Goal: Task Accomplishment & Management: Manage account settings

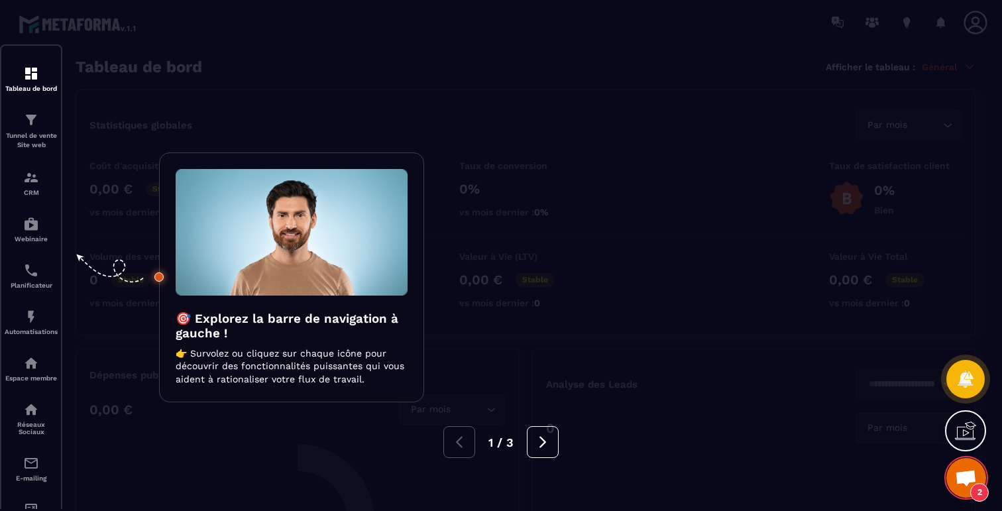
drag, startPoint x: 0, startPoint y: 0, endPoint x: 202, endPoint y: 73, distance: 214.8
click at [202, 73] on div at bounding box center [501, 255] width 1002 height 511
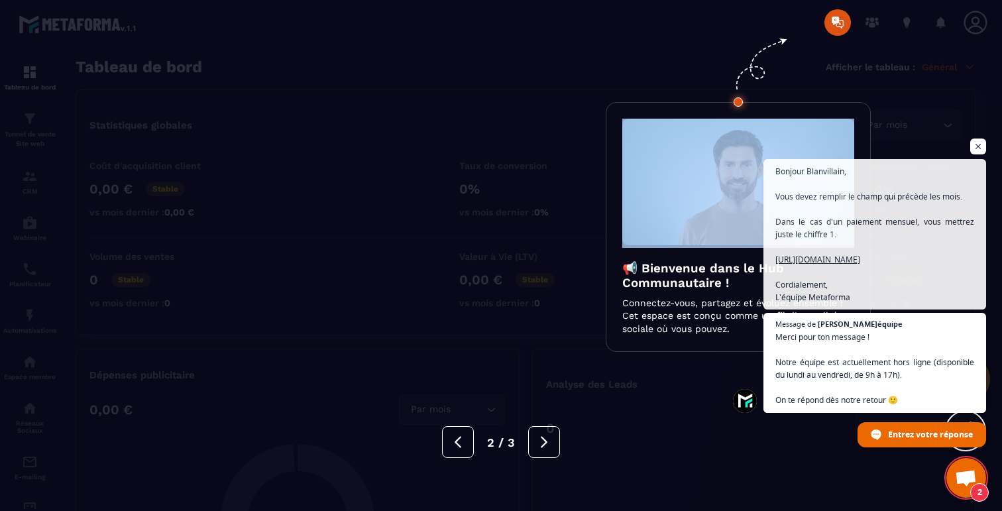
click at [202, 73] on div at bounding box center [501, 255] width 1002 height 511
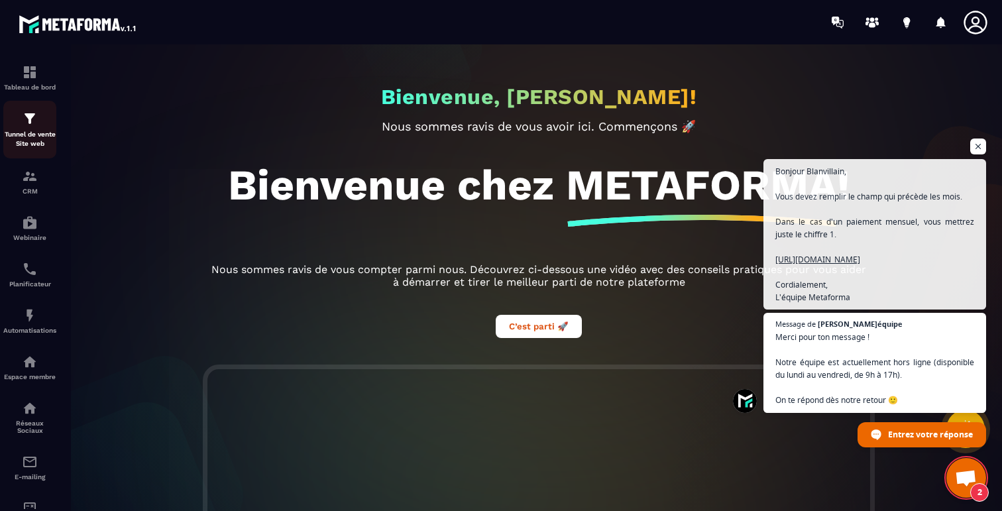
click at [20, 125] on div "Tunnel de vente Site web" at bounding box center [29, 130] width 53 height 38
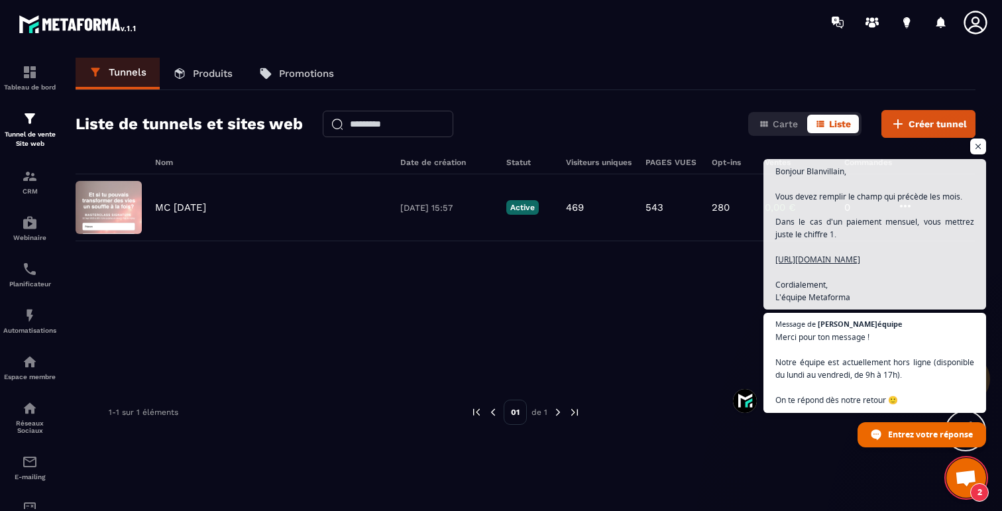
click at [223, 77] on p "Produits" at bounding box center [213, 74] width 40 height 12
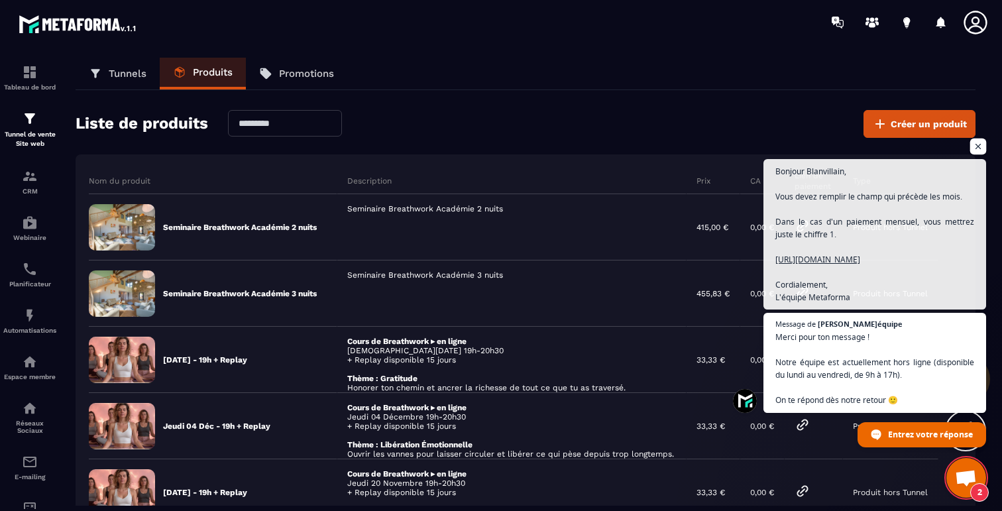
click at [979, 138] on span "Ouvrir le chat" at bounding box center [978, 146] width 17 height 17
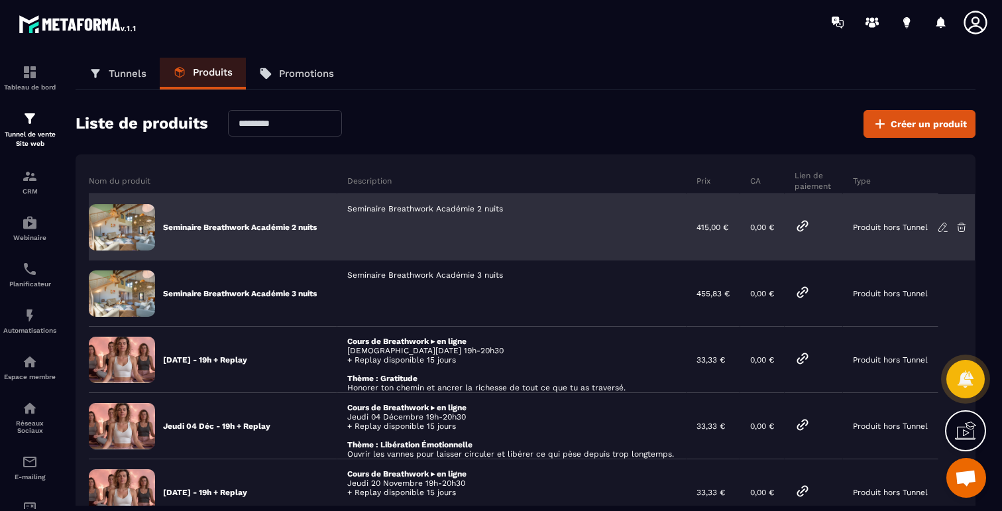
click at [280, 230] on p "Seminaire Breathwork Académie 2 nuits" at bounding box center [240, 227] width 154 height 11
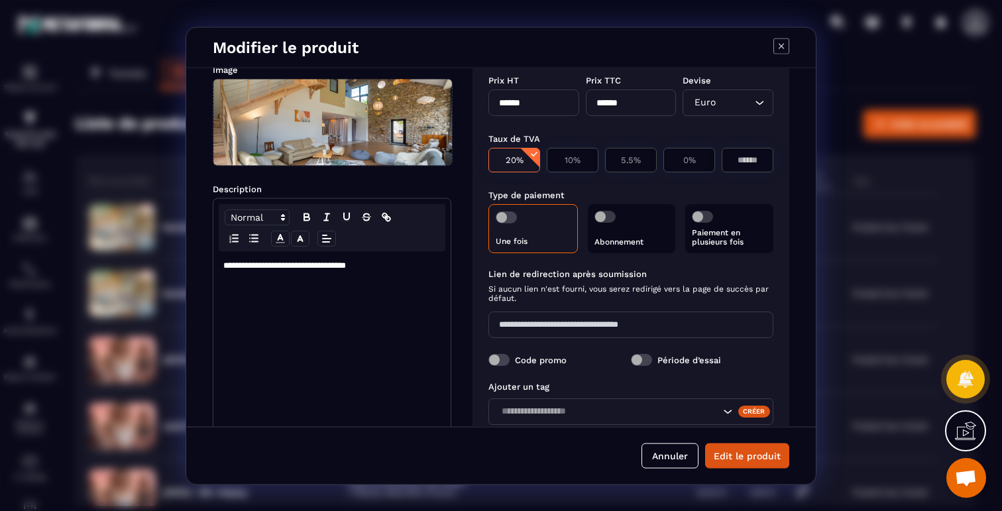
scroll to position [85, 0]
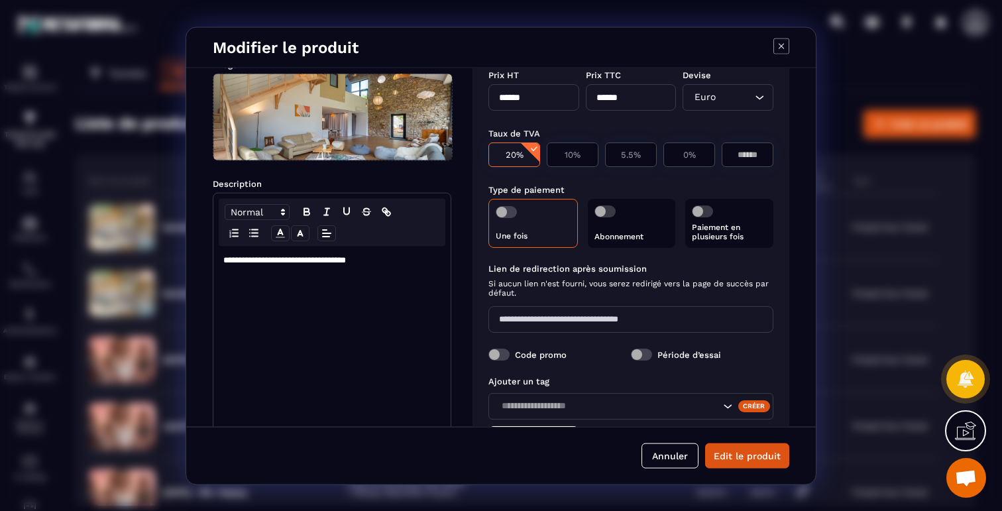
click at [720, 213] on div "Paiement en plusieurs fois" at bounding box center [729, 222] width 88 height 49
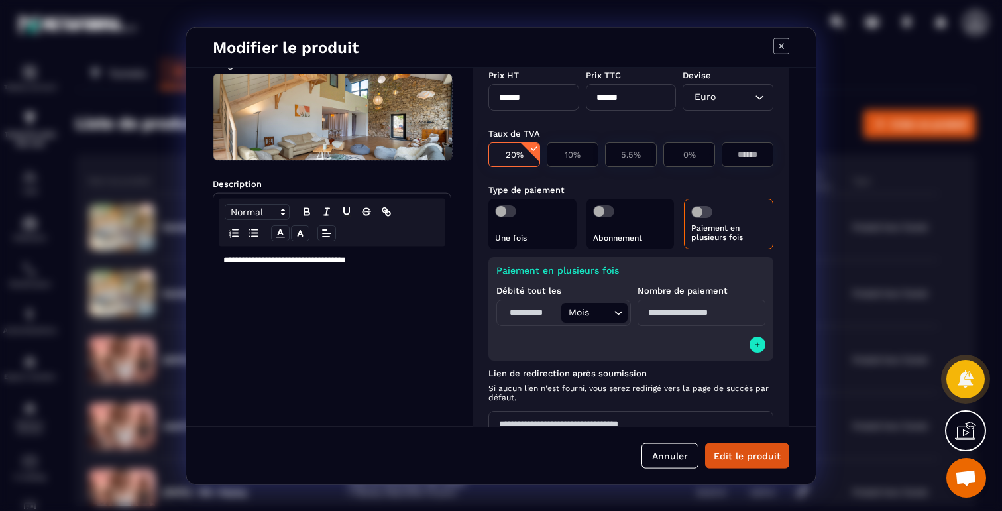
click at [514, 315] on input "Modal window" at bounding box center [531, 312] width 62 height 20
type input "*"
click at [655, 309] on input "Modal window" at bounding box center [701, 312] width 128 height 27
type input "*"
click at [747, 450] on button "Edit le produit" at bounding box center [747, 455] width 84 height 25
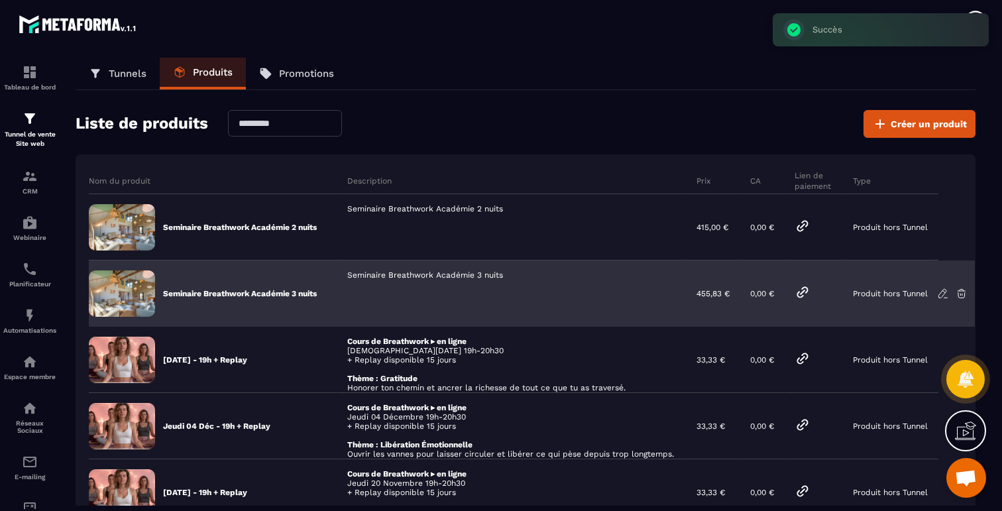
click at [471, 276] on div "Seminaire Breathwork Académie 3 nuits" at bounding box center [511, 293] width 349 height 66
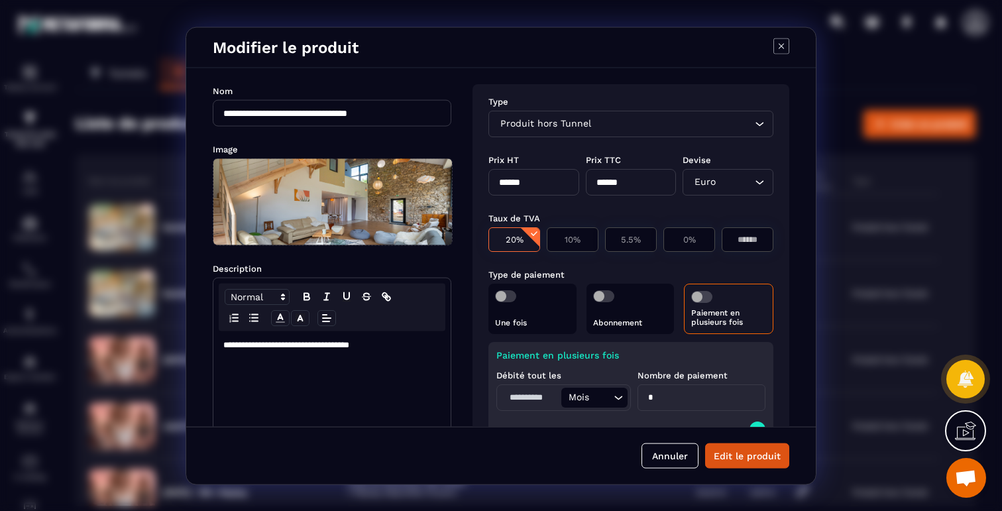
click at [691, 287] on div "Paiement en plusieurs fois" at bounding box center [728, 308] width 89 height 50
click at [693, 293] on span "Modal window" at bounding box center [701, 296] width 21 height 12
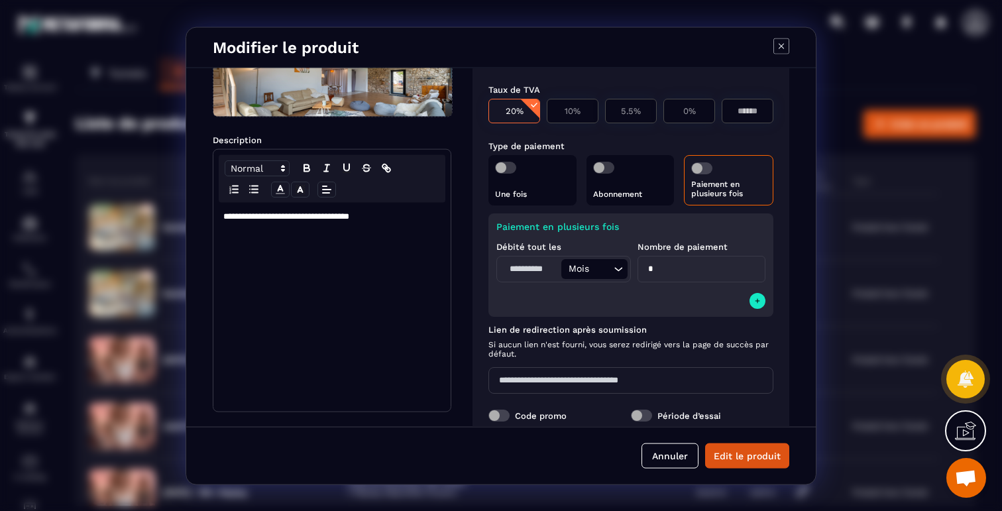
scroll to position [276, 0]
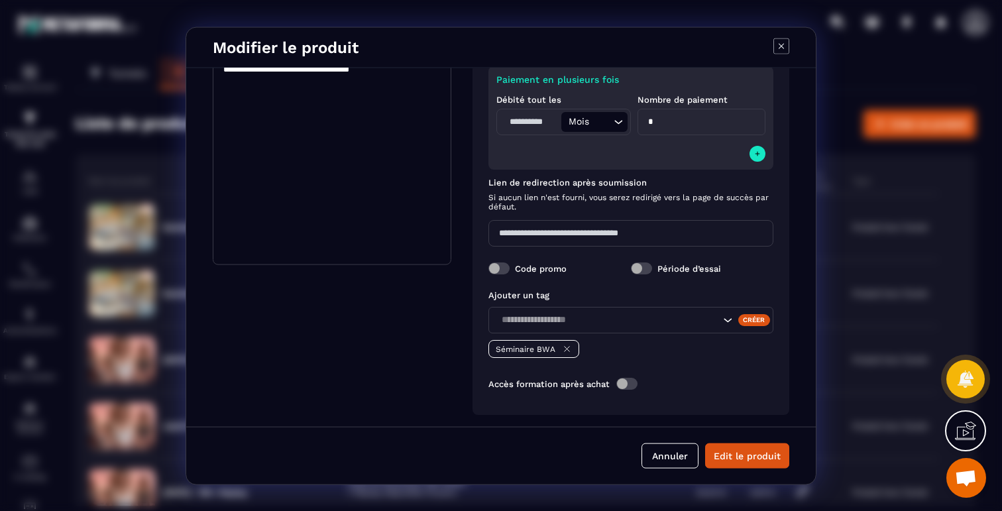
click at [537, 131] on input "Modal window" at bounding box center [531, 121] width 62 height 20
type input "*"
drag, startPoint x: 656, startPoint y: 126, endPoint x: 613, endPoint y: 122, distance: 43.2
click at [613, 123] on div "Débité tout les * Mois Loading... Nombre de paiement *" at bounding box center [630, 113] width 269 height 58
type input "*"
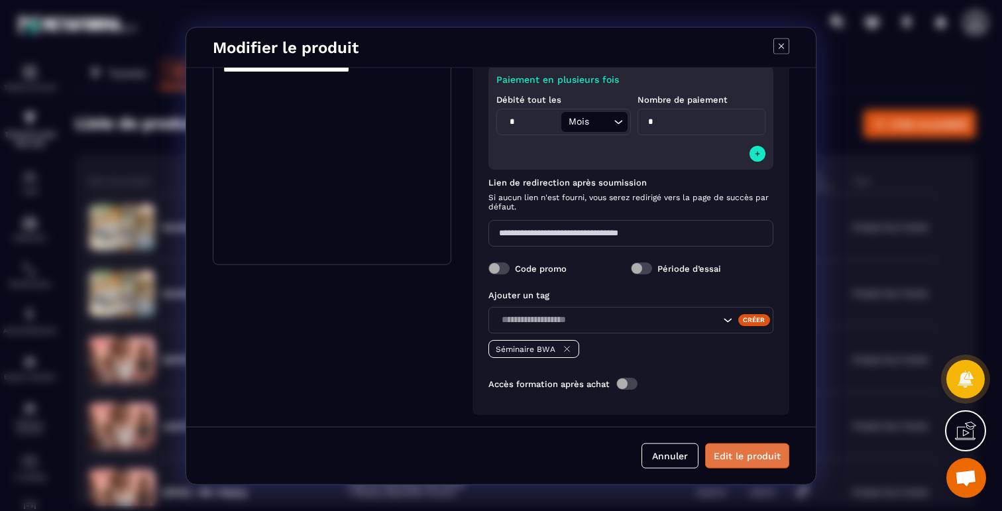
click at [724, 450] on button "Edit le produit" at bounding box center [747, 455] width 84 height 25
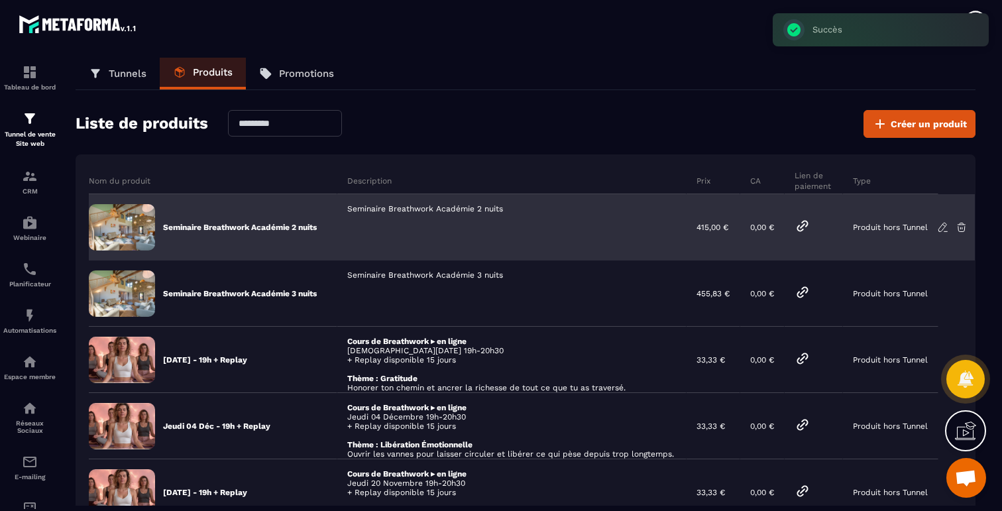
click at [805, 231] on icon at bounding box center [803, 226] width 10 height 10
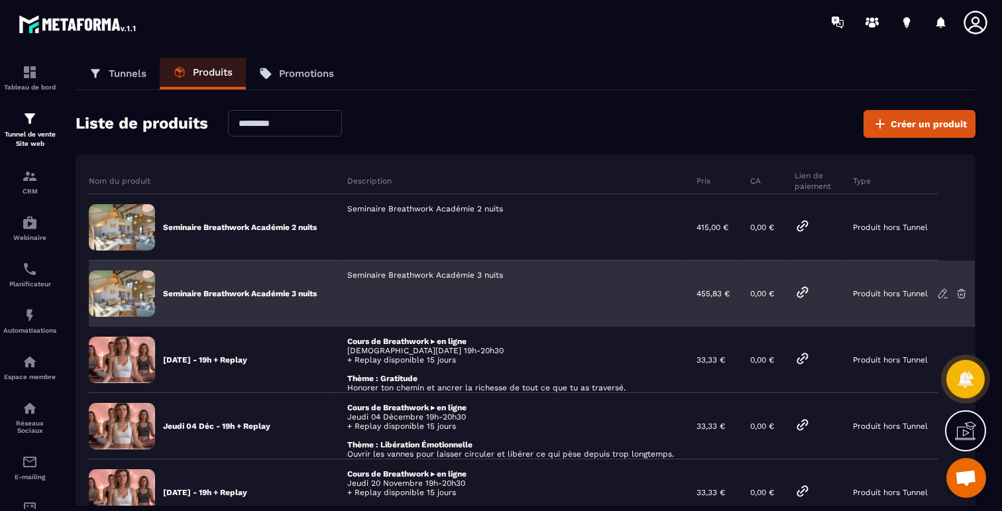
click at [230, 292] on p "Seminaire Breathwork Académie 3 nuits" at bounding box center [240, 293] width 154 height 11
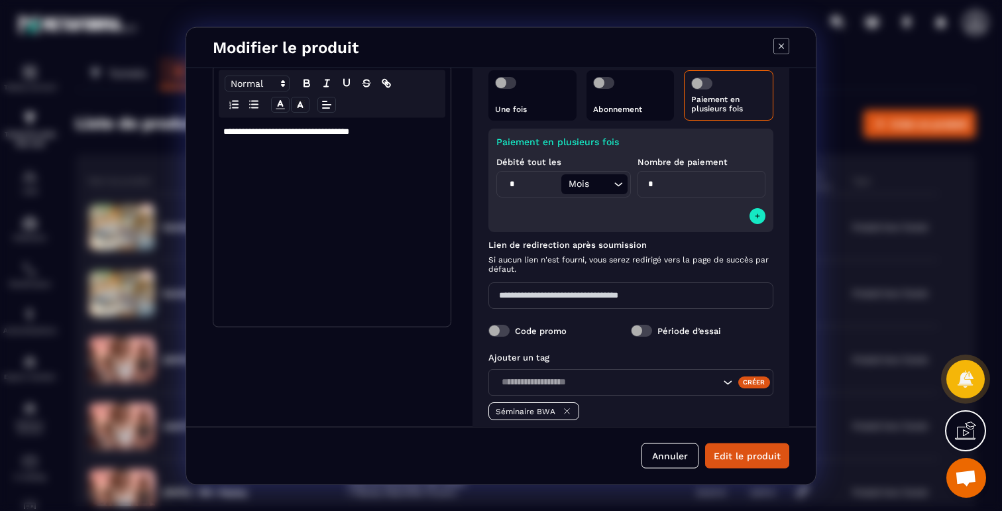
scroll to position [280, 0]
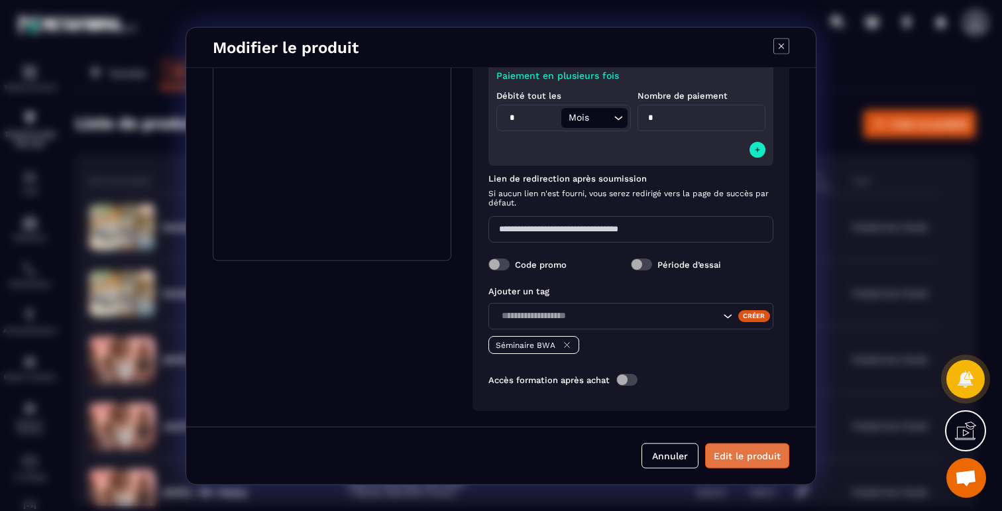
click at [739, 454] on button "Edit le produit" at bounding box center [747, 455] width 84 height 25
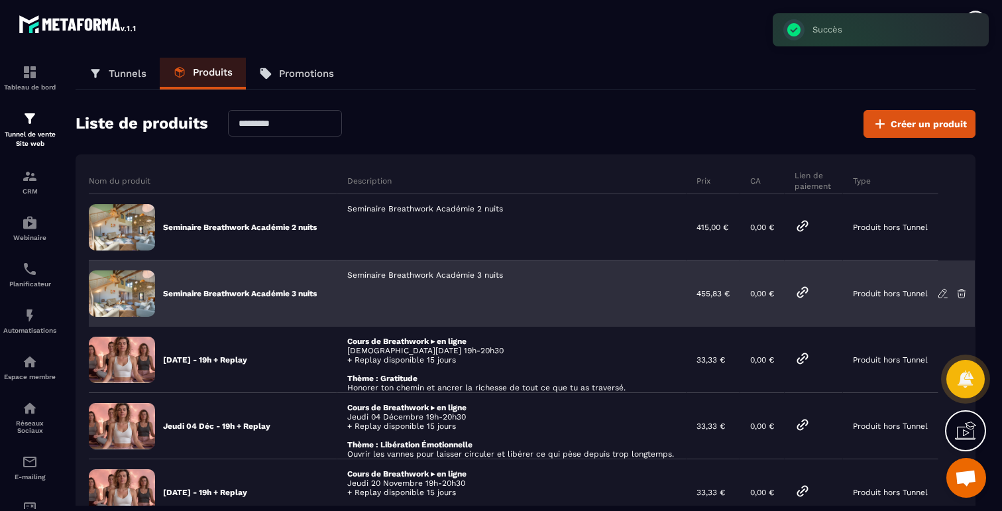
click at [802, 293] on icon at bounding box center [803, 292] width 10 height 10
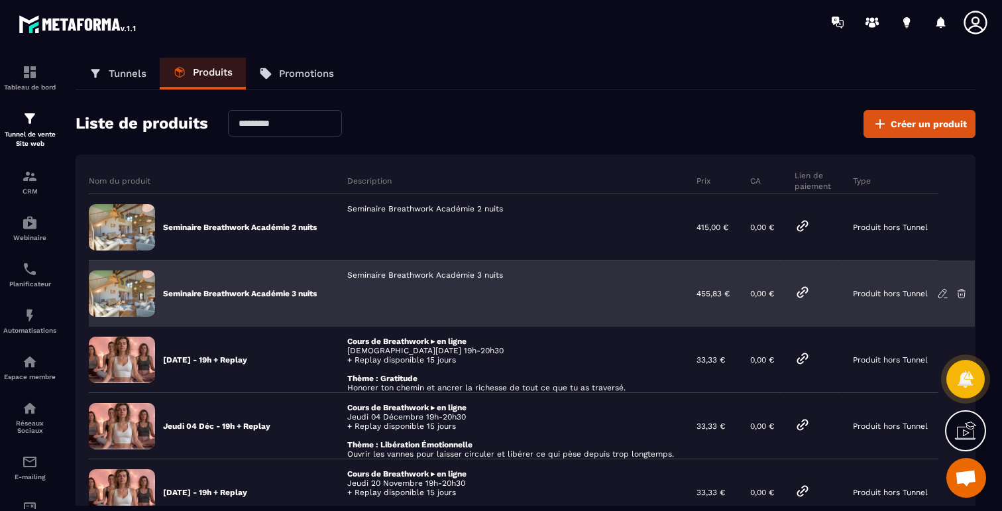
click at [290, 292] on p "Seminaire Breathwork Académie 3 nuits" at bounding box center [240, 293] width 154 height 11
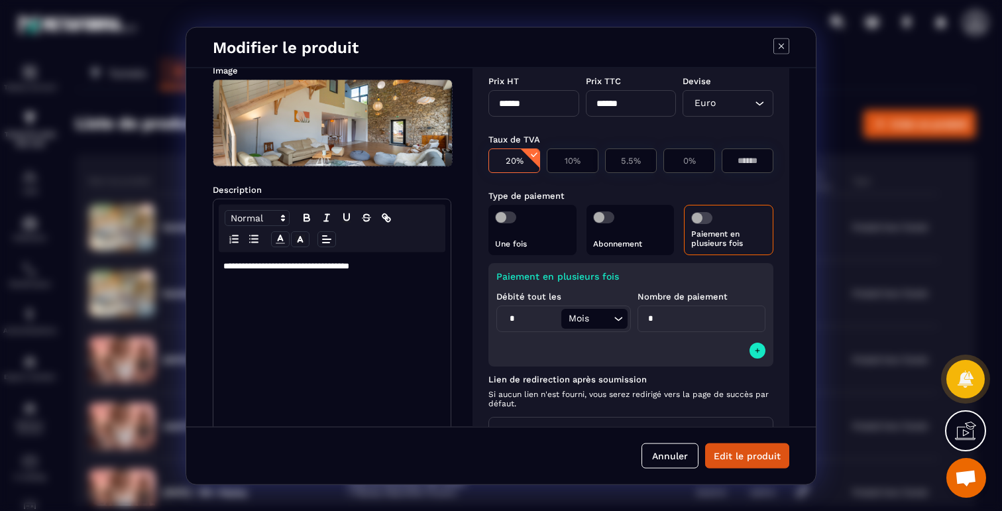
scroll to position [134, 0]
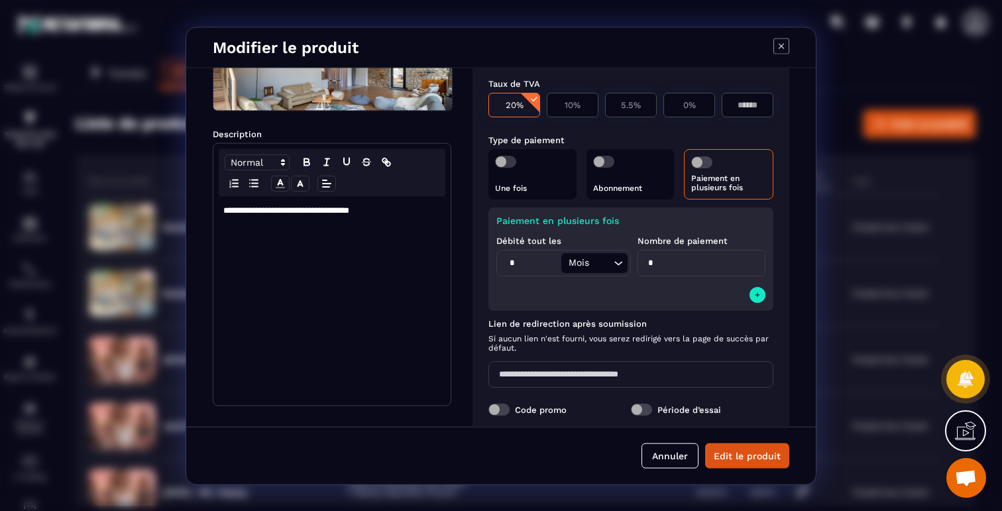
click at [779, 50] on icon "Modal window" at bounding box center [781, 46] width 16 height 16
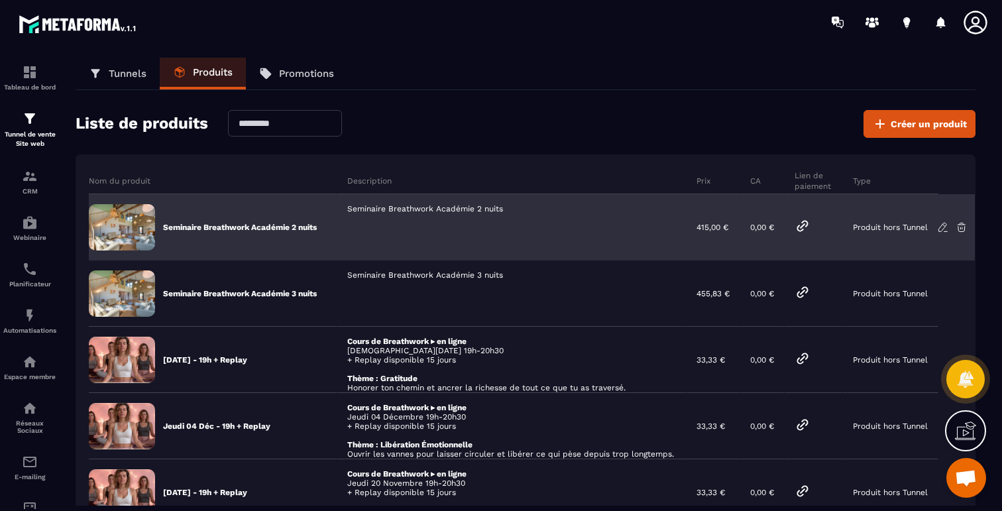
click at [479, 211] on div "Seminaire Breathwork Académie 2 nuits" at bounding box center [511, 227] width 349 height 66
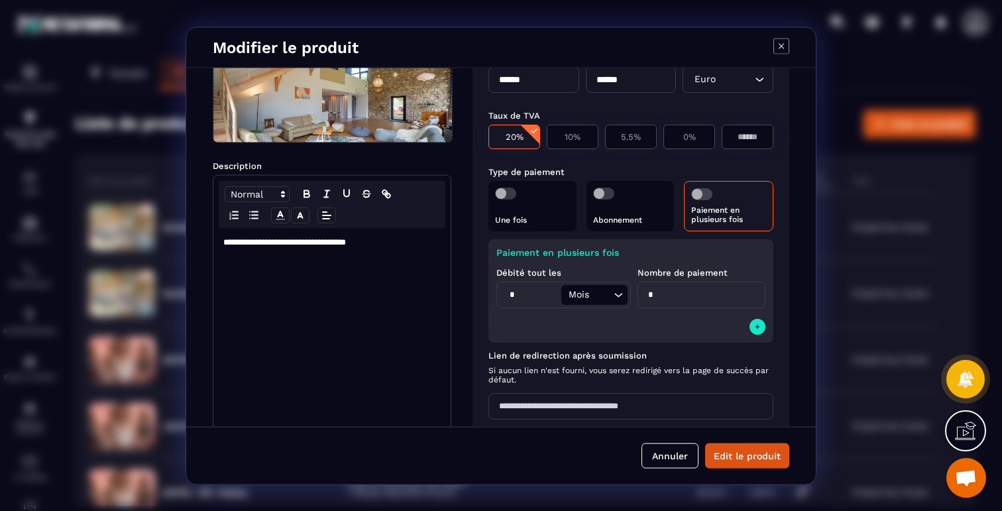
scroll to position [158, 0]
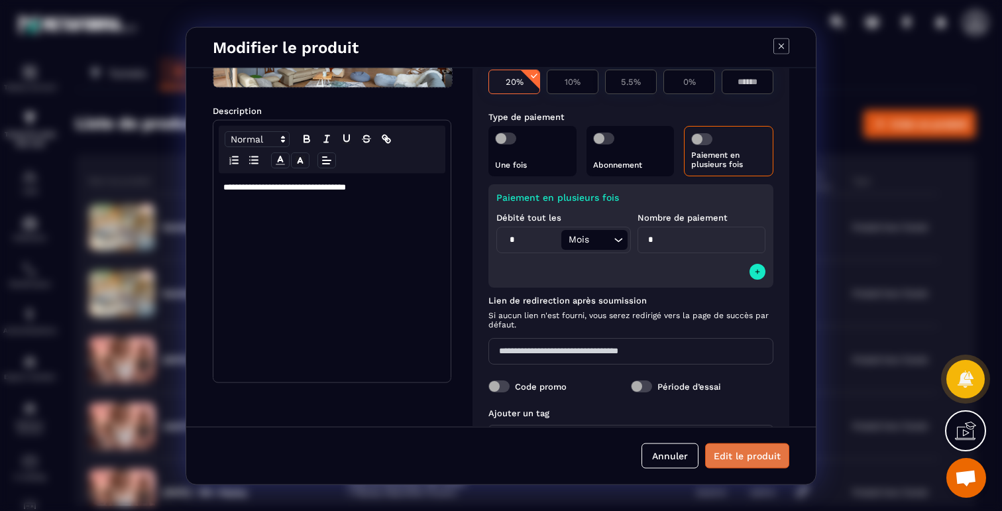
click at [737, 457] on button "Edit le produit" at bounding box center [747, 455] width 84 height 25
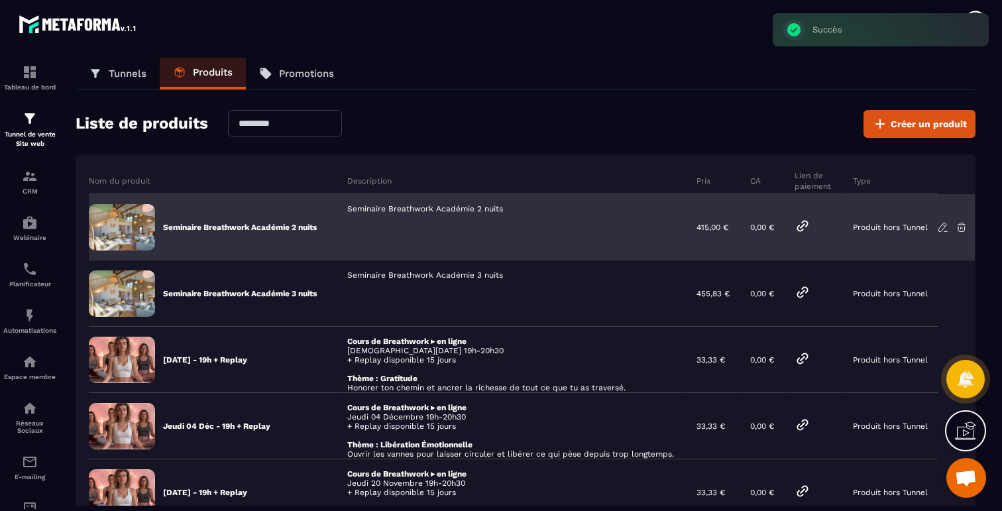
click at [805, 224] on icon at bounding box center [802, 226] width 16 height 16
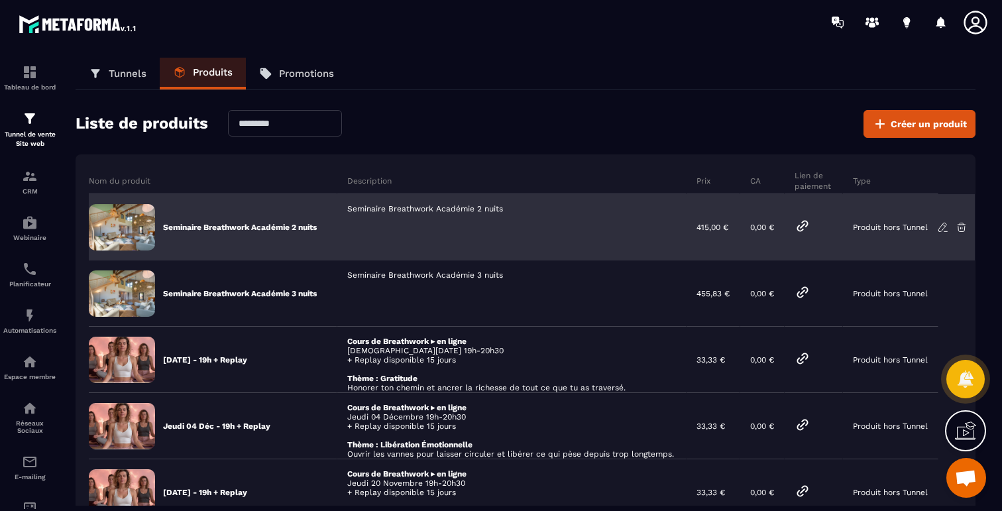
click at [451, 206] on div "Seminaire Breathwork Académie 2 nuits" at bounding box center [511, 227] width 349 height 66
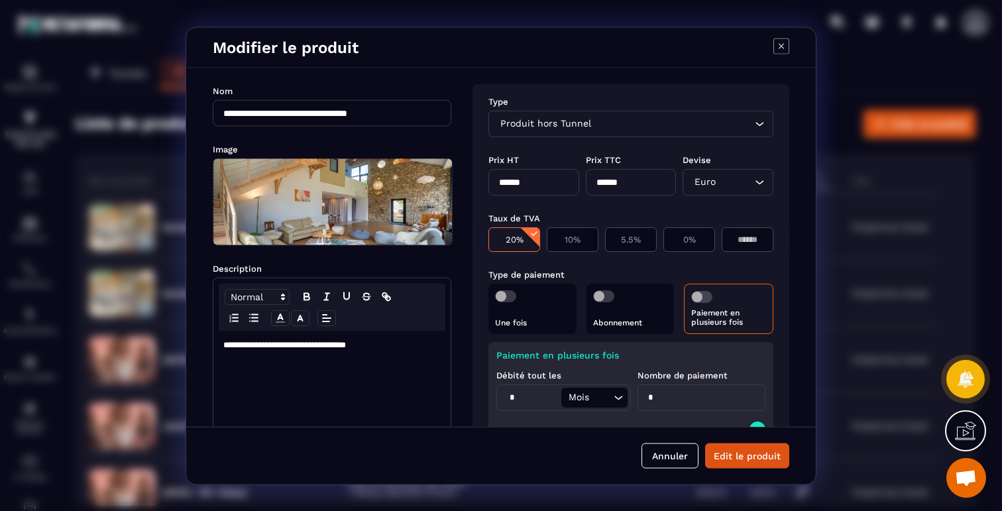
scroll to position [9, 0]
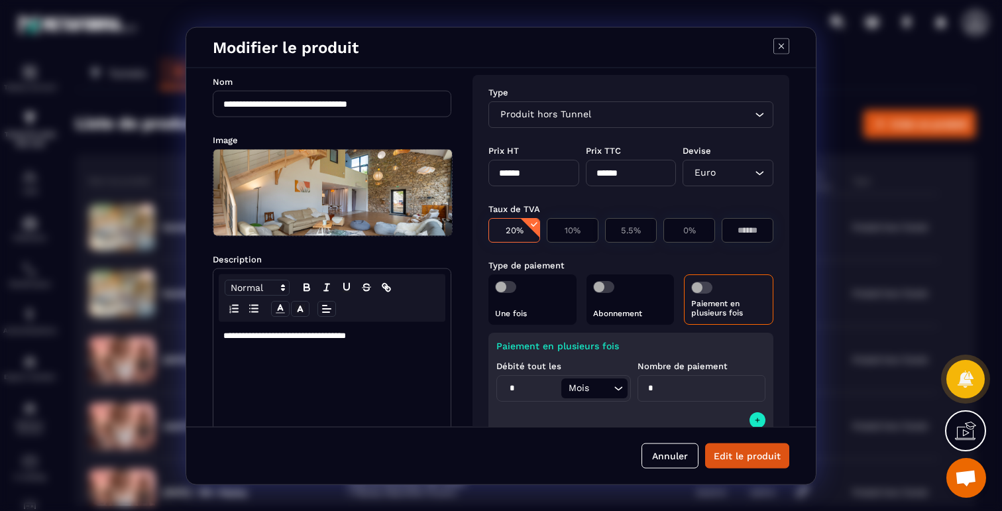
click at [734, 317] on div "Paiement en plusieurs fois" at bounding box center [728, 299] width 89 height 50
click at [715, 298] on p "Paiement en plusieurs fois" at bounding box center [728, 307] width 75 height 19
click at [691, 281] on label "Modal window" at bounding box center [701, 287] width 21 height 12
click at [500, 287] on span "Modal window" at bounding box center [505, 286] width 21 height 12
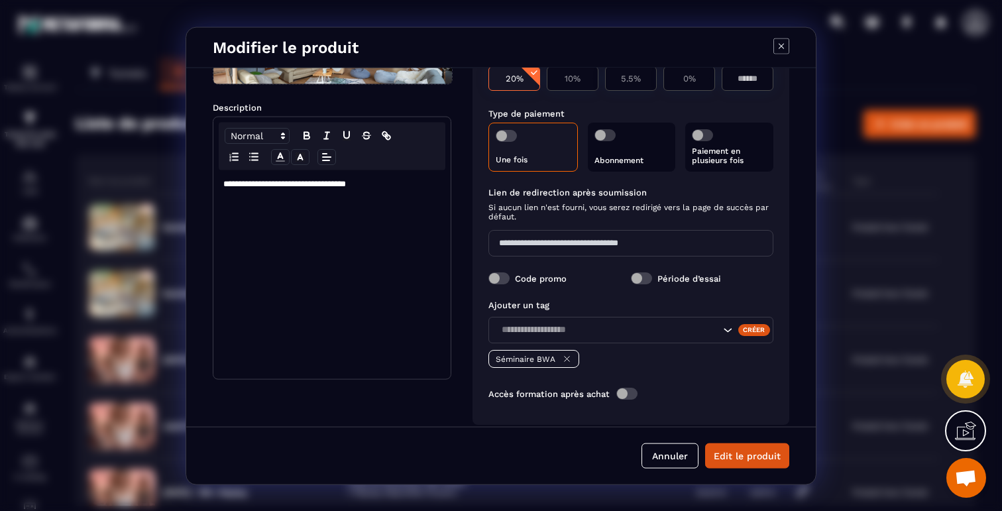
scroll to position [162, 0]
click at [696, 154] on p "Paiement en plusieurs fois" at bounding box center [729, 153] width 75 height 19
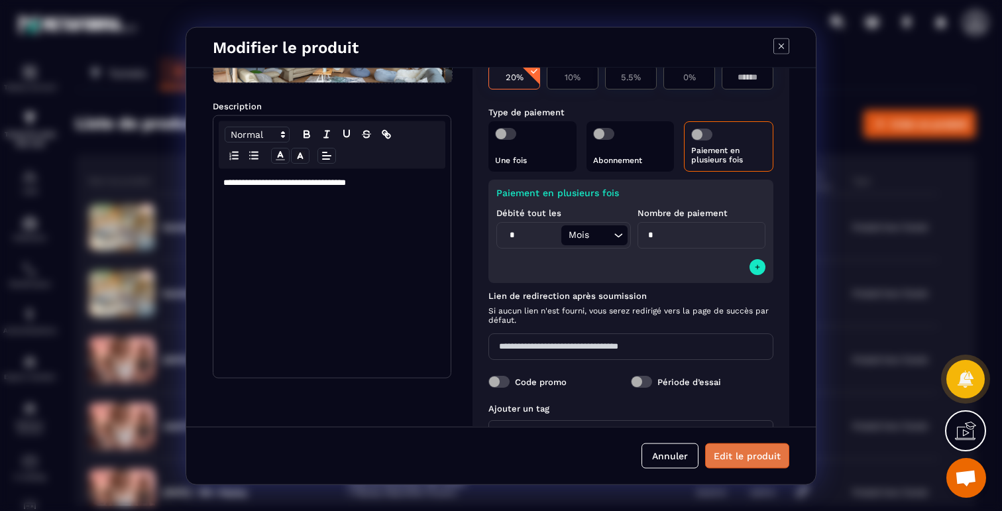
click at [730, 454] on button "Edit le produit" at bounding box center [747, 455] width 84 height 25
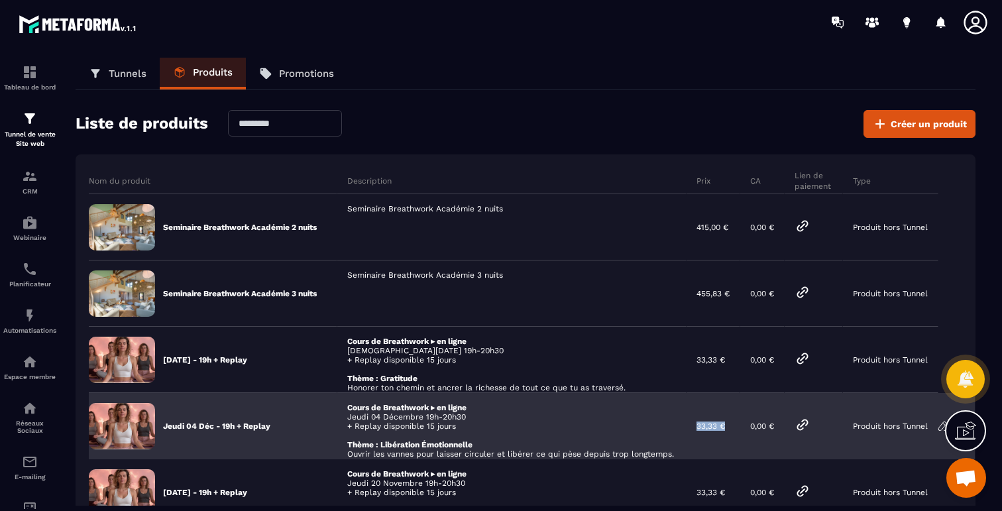
scroll to position [28, 0]
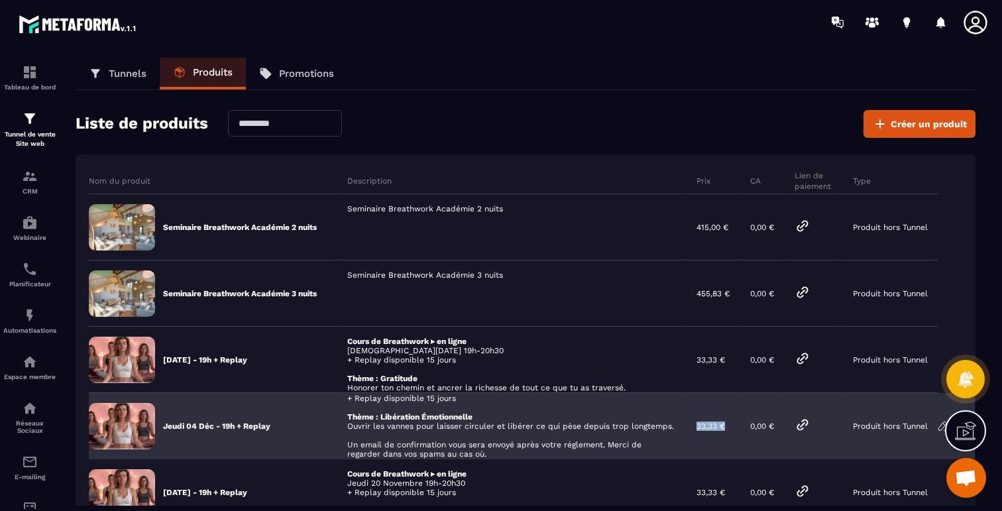
drag, startPoint x: 729, startPoint y: 454, endPoint x: 651, endPoint y: 458, distance: 78.3
click at [651, 458] on tr "Jeudi 04 Déc - 19h + Replay Cours de Breathwork ▸ en ligne Jeudi 04 Décembre 19…" at bounding box center [532, 426] width 886 height 66
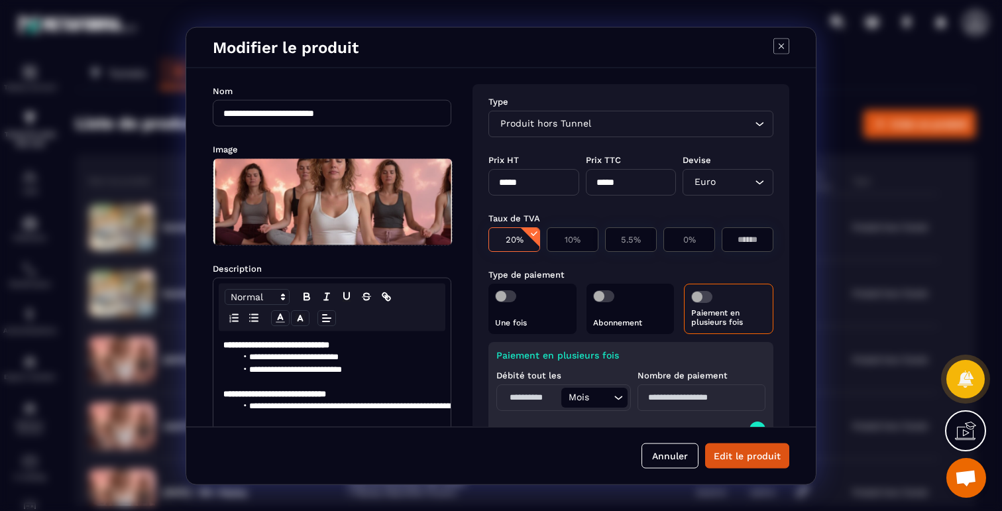
click at [757, 290] on div "Paiement en plusieurs fois" at bounding box center [728, 308] width 89 height 50
click at [713, 317] on p "Paiement en plusieurs fois" at bounding box center [728, 316] width 75 height 19
click at [780, 41] on icon "Modal window" at bounding box center [781, 46] width 16 height 16
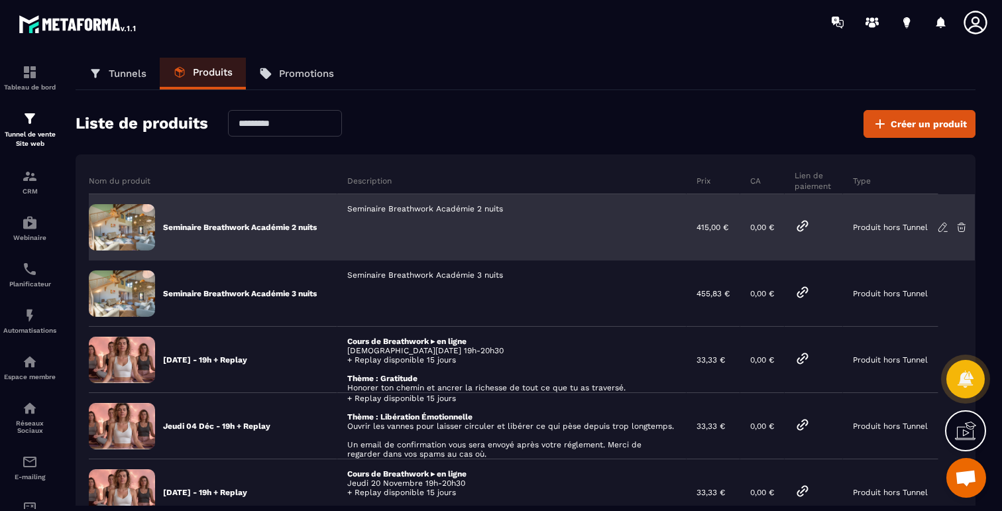
click at [808, 229] on icon at bounding box center [803, 226] width 10 height 10
click at [421, 211] on div "Seminaire Breathwork Académie 2 nuits" at bounding box center [511, 227] width 349 height 66
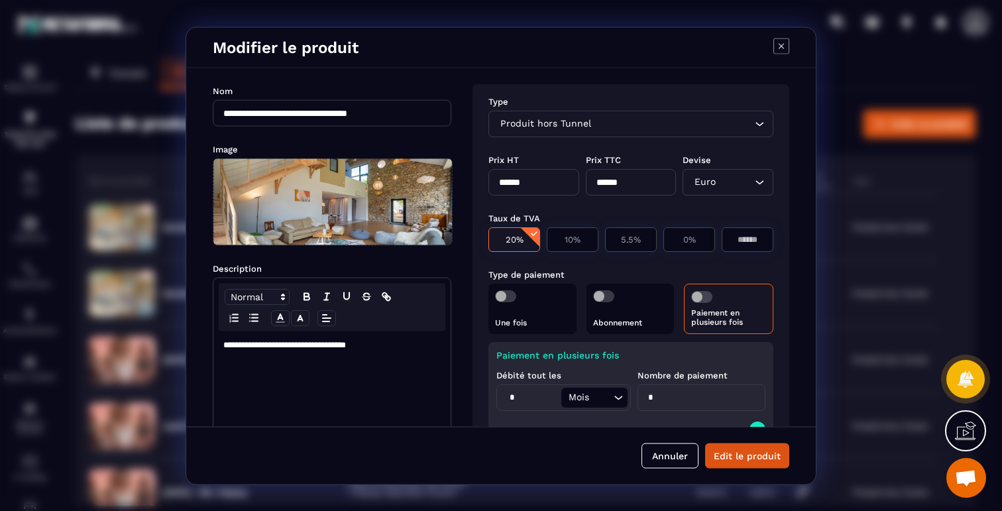
click at [709, 300] on div "Paiement en plusieurs fois" at bounding box center [728, 308] width 89 height 50
click at [704, 300] on span "Modal window" at bounding box center [701, 296] width 21 height 12
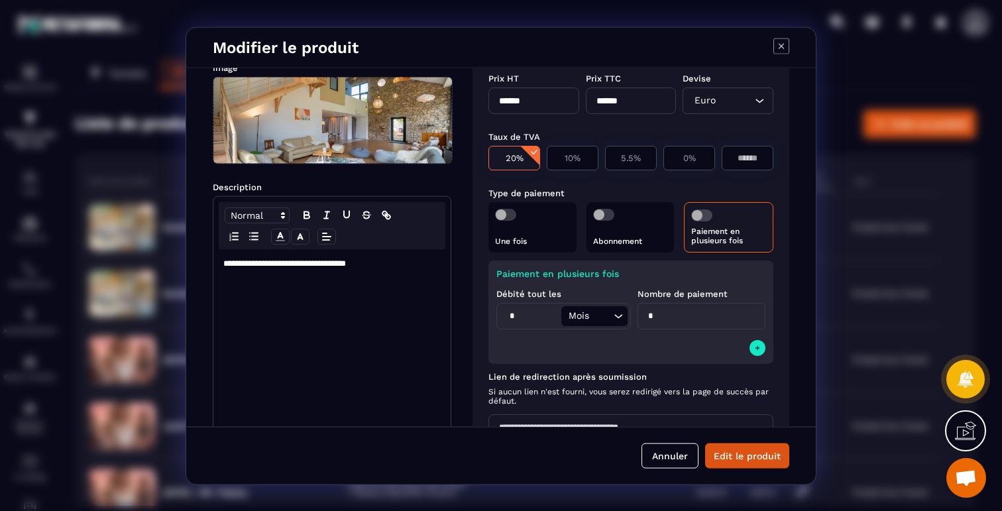
scroll to position [160, 0]
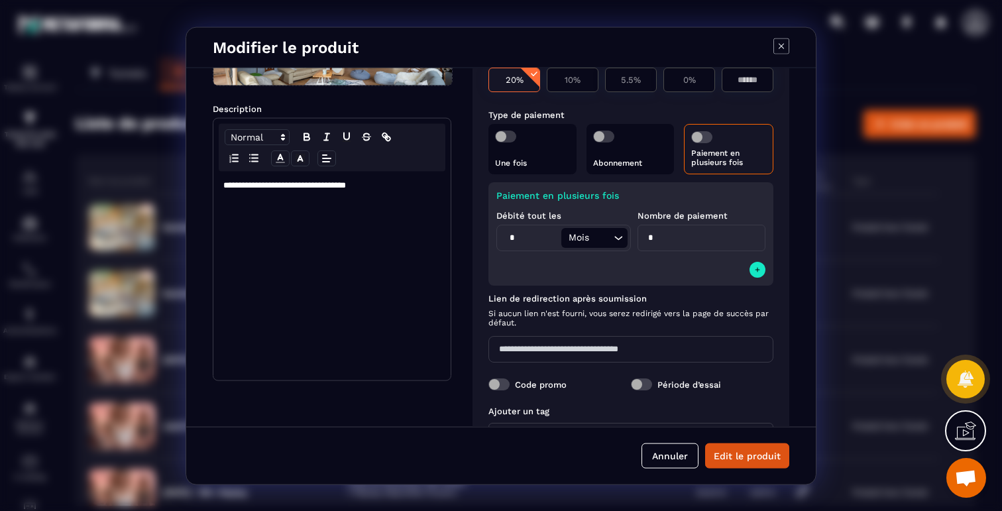
click at [704, 300] on label "Lien de redirection après soumission" at bounding box center [630, 298] width 285 height 10
click at [701, 140] on span "Modal window" at bounding box center [701, 137] width 21 height 12
click at [737, 458] on button "Edit le produit" at bounding box center [747, 455] width 84 height 25
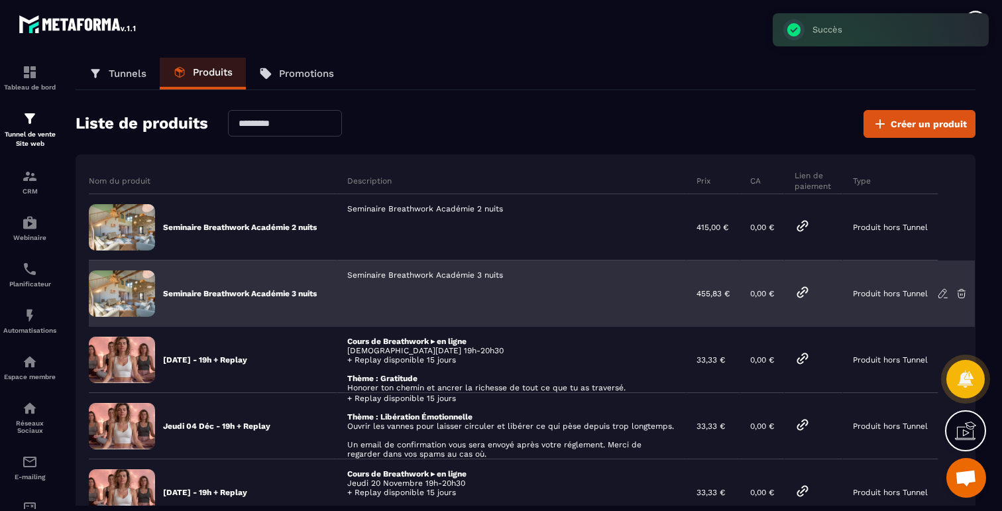
click at [805, 288] on icon at bounding box center [802, 292] width 16 height 16
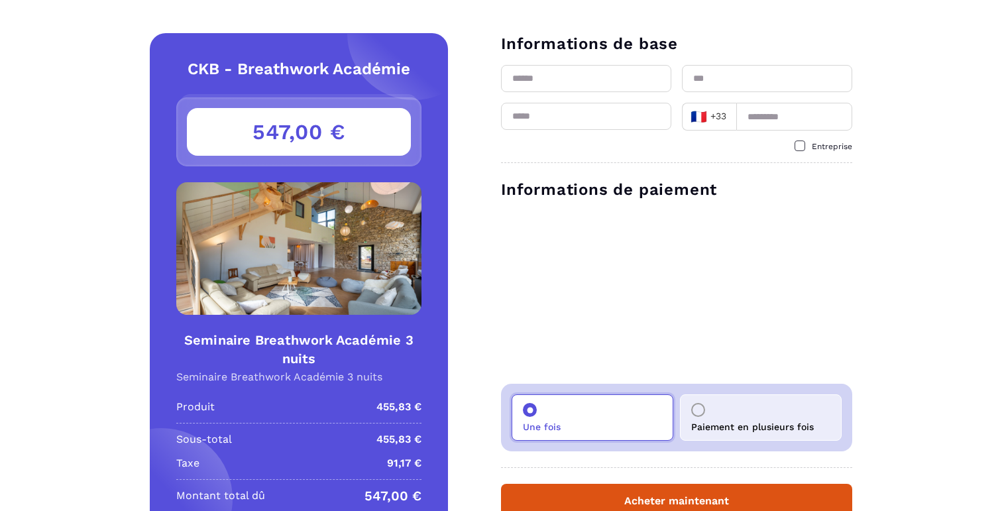
click at [749, 425] on p "Paiement en plusieurs fois" at bounding box center [752, 426] width 123 height 11
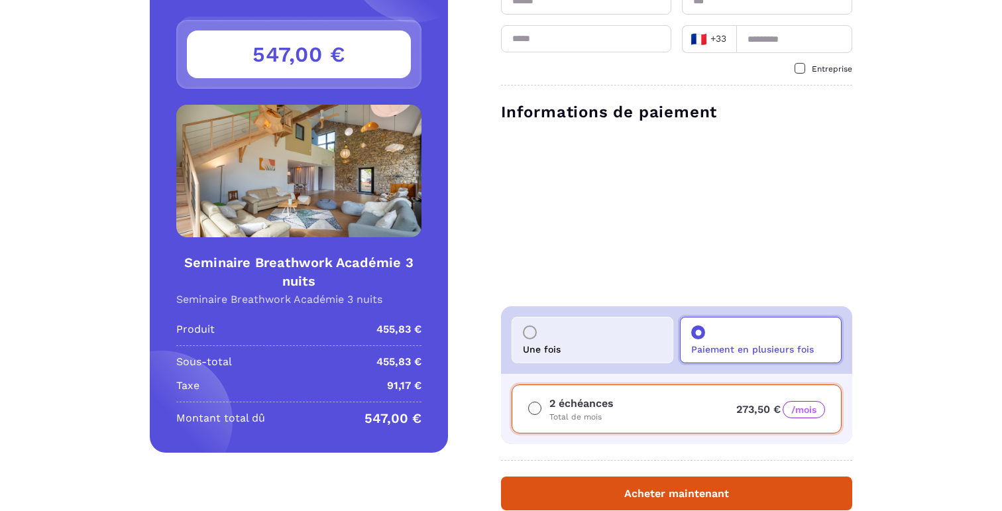
scroll to position [91, 0]
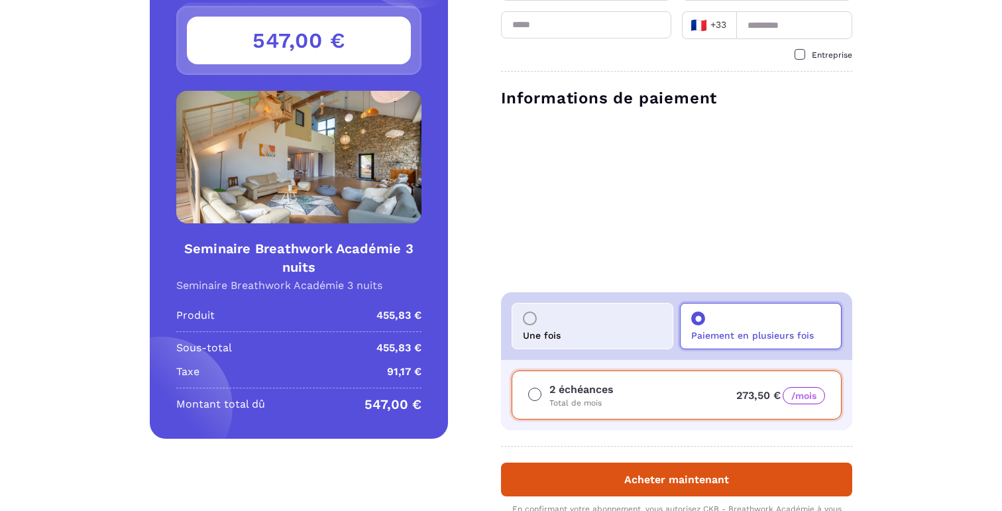
click at [636, 338] on div "Une fois" at bounding box center [592, 326] width 162 height 46
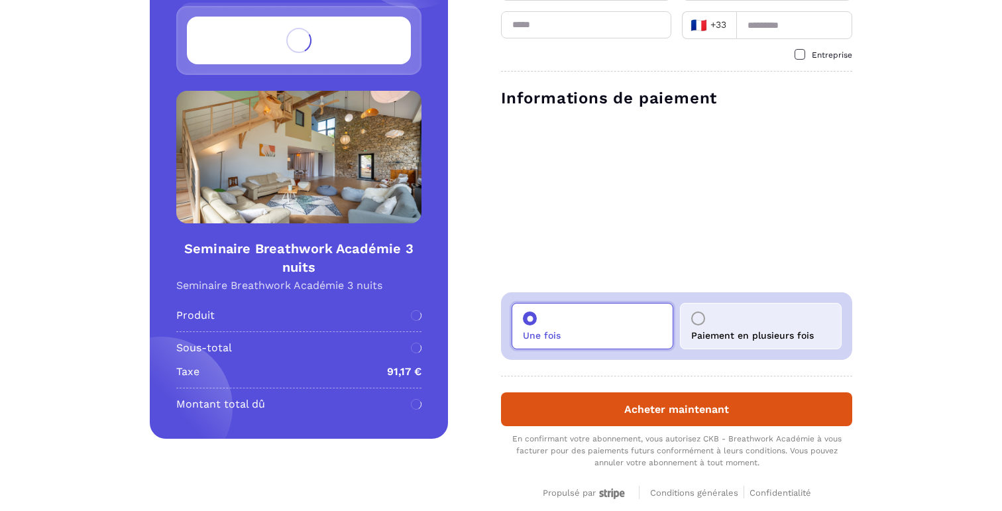
click at [737, 336] on p "Paiement en plusieurs fois" at bounding box center [752, 335] width 123 height 11
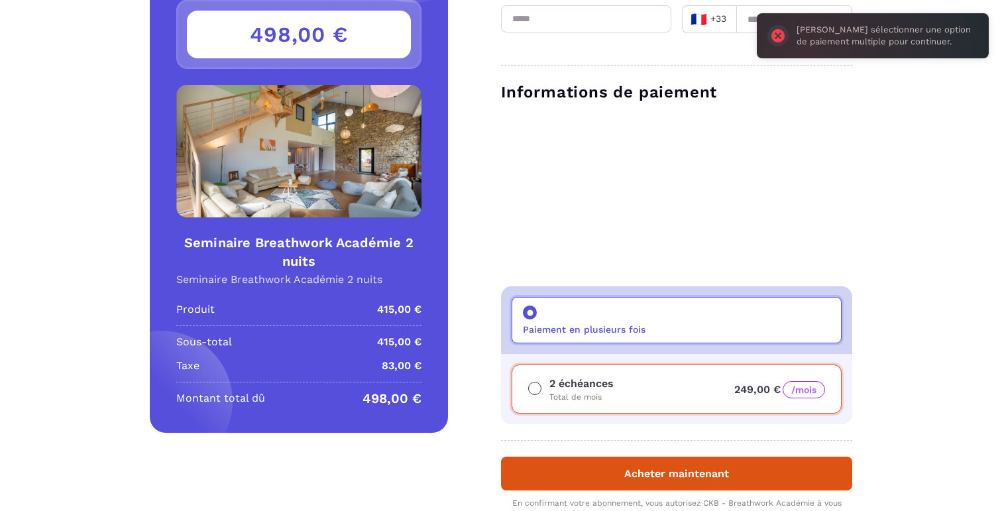
scroll to position [205, 0]
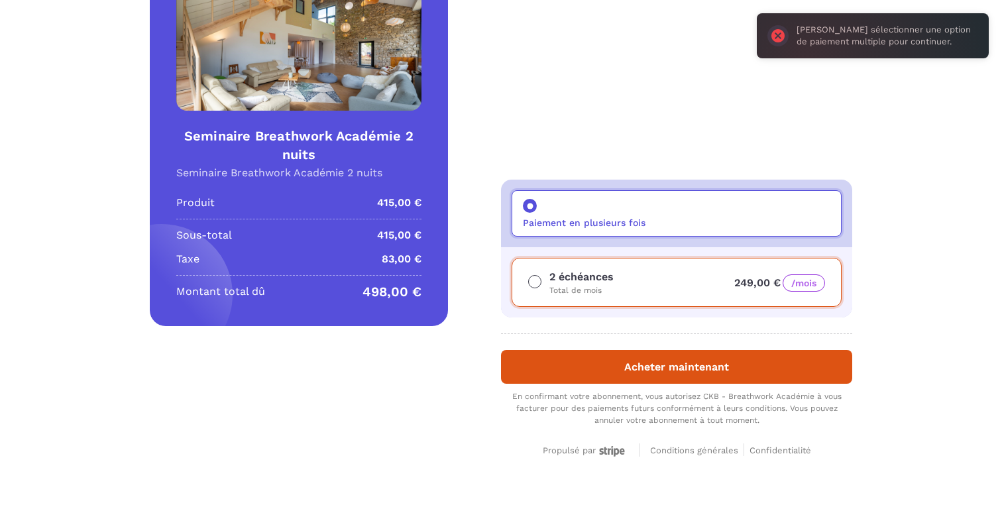
click at [888, 262] on div "CKB - Breathwork Académie Détails Seminaire Breathwork Académie 2 nuits Prix 41…" at bounding box center [501, 153] width 1002 height 649
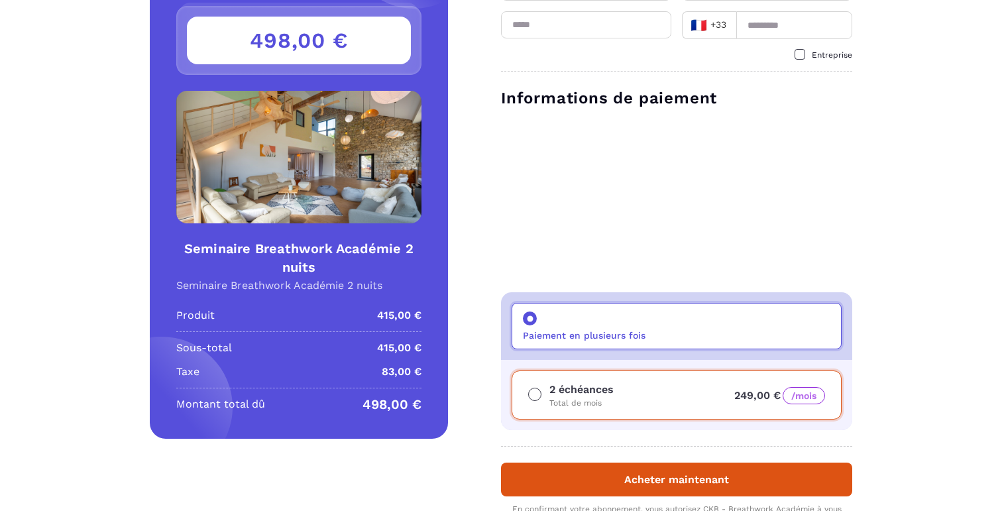
scroll to position [94, 0]
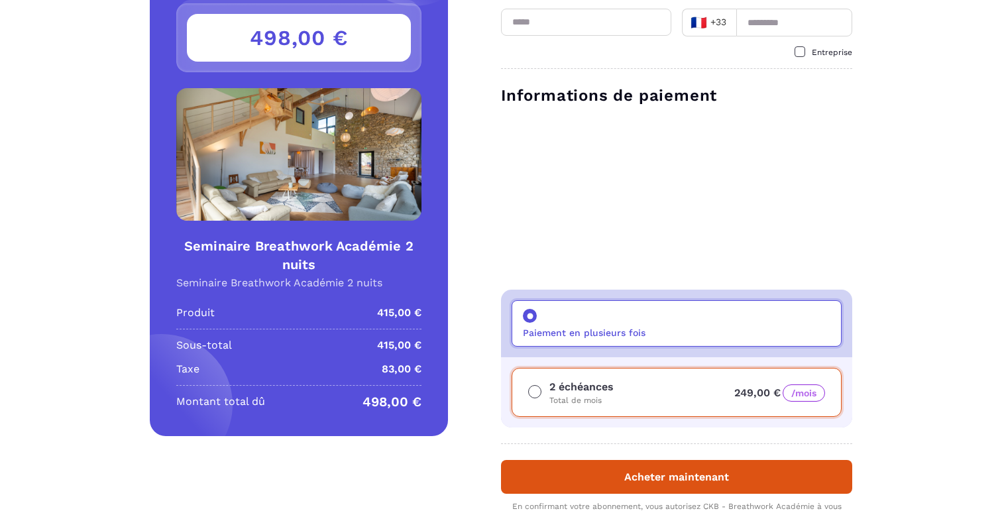
click at [643, 379] on div "2 échéances Total de mois 249,00 € /mois" at bounding box center [676, 392] width 330 height 49
click at [627, 397] on div "2 échéances Total de mois 249,00 € /mois" at bounding box center [676, 392] width 330 height 49
click at [557, 322] on div "Paiement en plusieurs fois" at bounding box center [676, 323] width 330 height 46
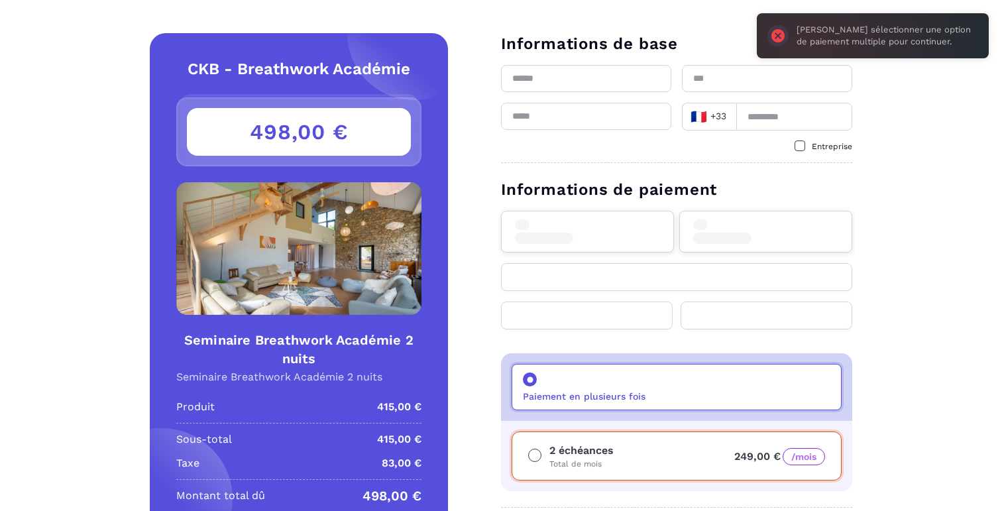
scroll to position [52, 0]
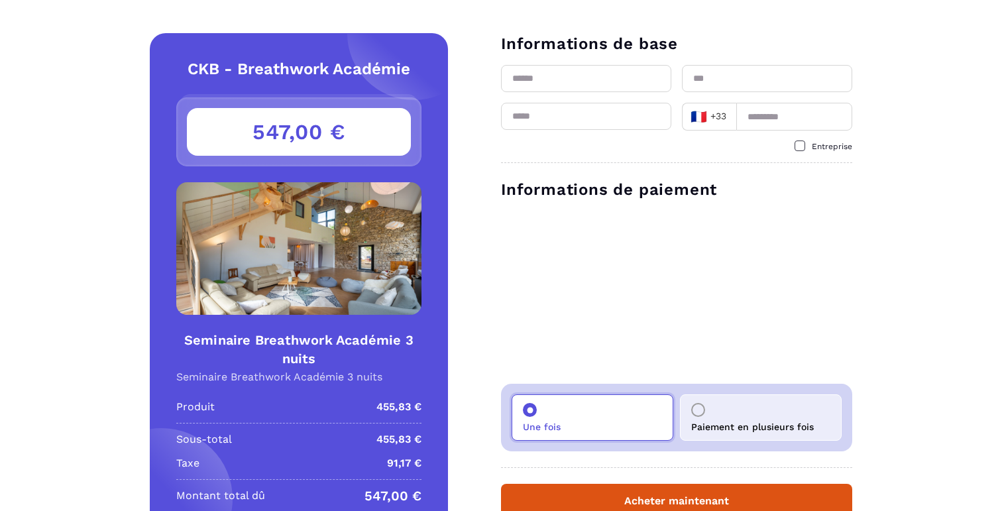
click at [745, 411] on div "Paiement en plusieurs fois" at bounding box center [761, 417] width 162 height 46
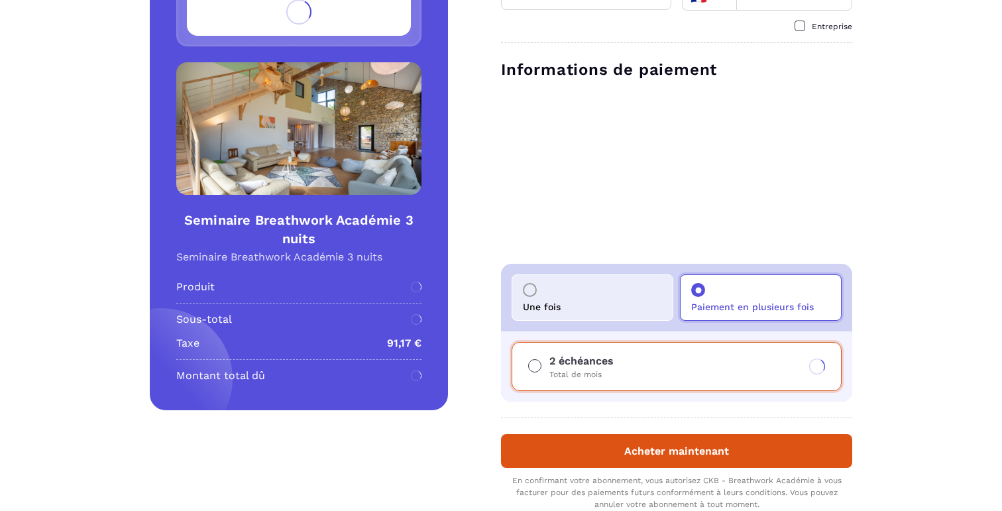
scroll to position [129, 0]
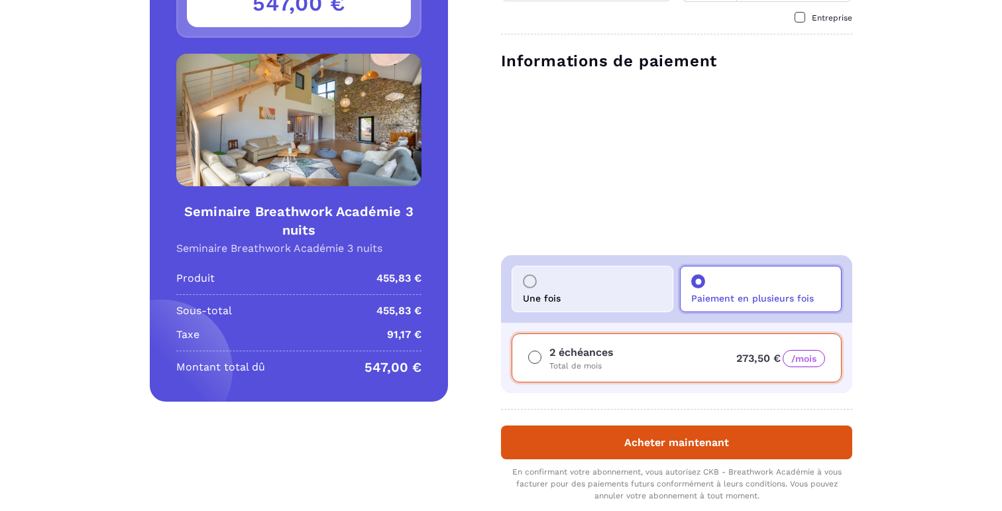
click at [619, 305] on div "Une fois" at bounding box center [592, 289] width 162 height 46
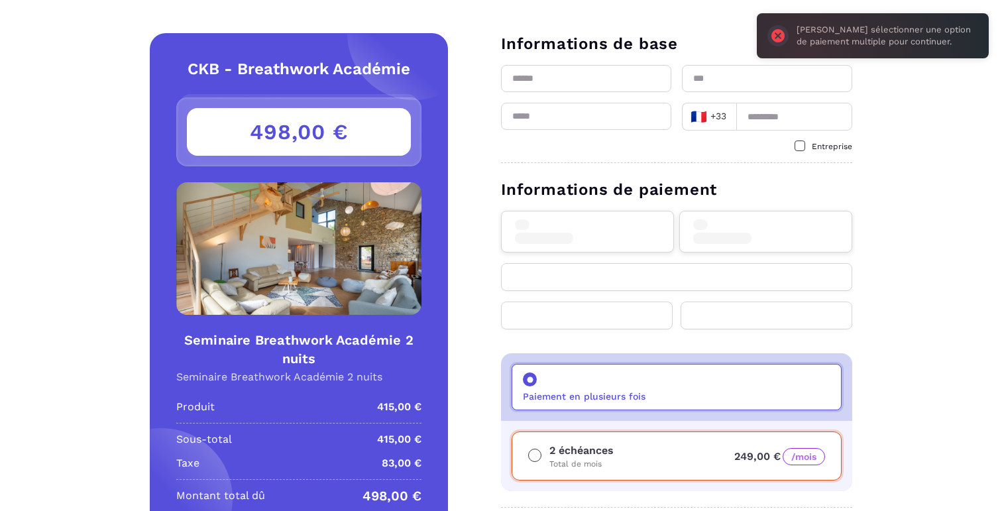
scroll to position [52, 0]
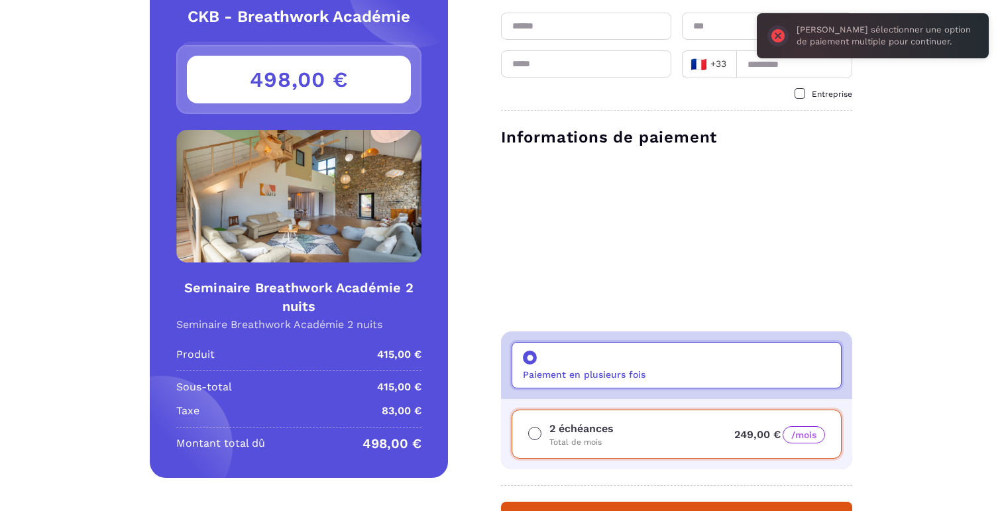
click at [552, 414] on div "2 échéances Total de mois 249,00 € /mois" at bounding box center [676, 433] width 330 height 49
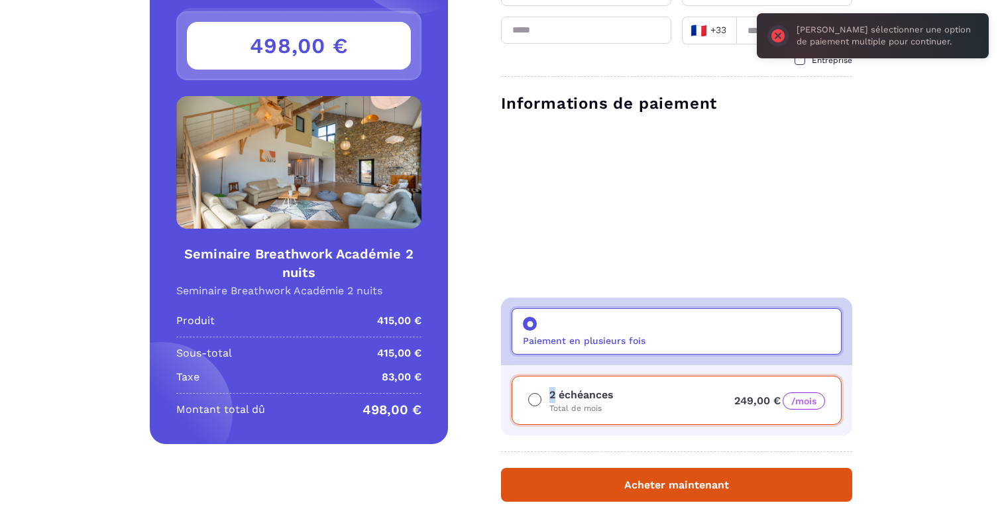
scroll to position [137, 0]
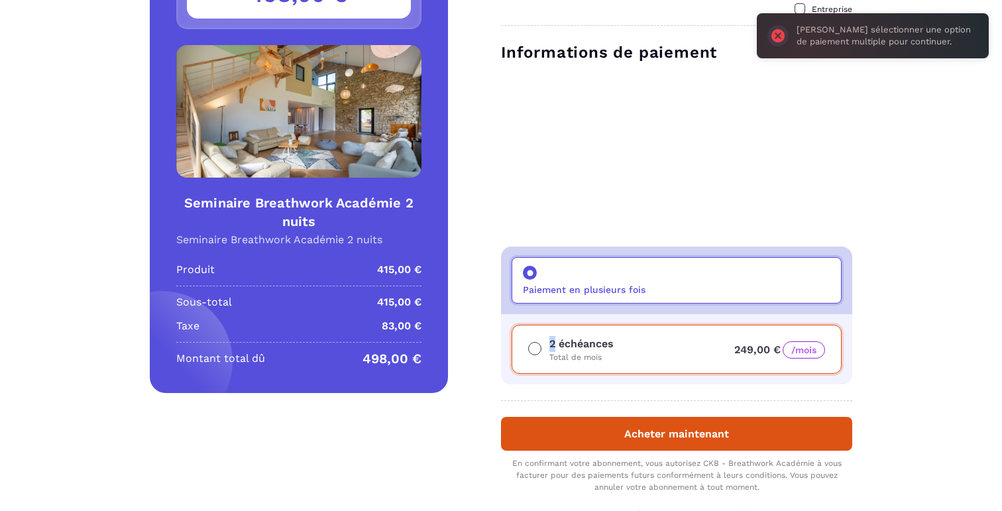
click at [592, 335] on div "2 échéances Total de mois 249,00 € /mois" at bounding box center [676, 349] width 330 height 49
click at [592, 355] on p "Total de mois" at bounding box center [581, 357] width 64 height 11
click at [602, 301] on div "Paiement en plusieurs fois" at bounding box center [676, 280] width 330 height 46
click at [595, 277] on div "Paiement en plusieurs fois" at bounding box center [676, 280] width 330 height 46
